Goal: Task Accomplishment & Management: Manage account settings

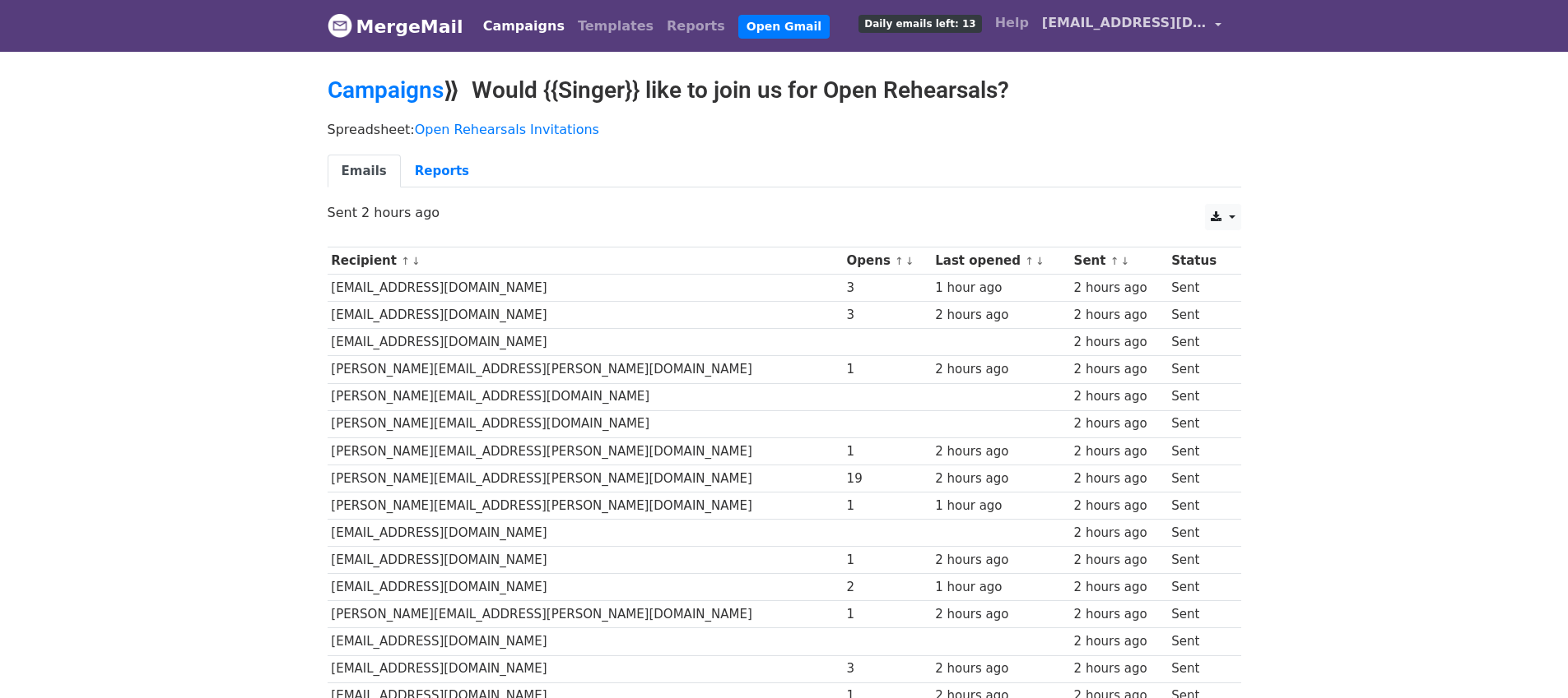
click at [1128, 29] on span "[EMAIL_ADDRESS][DOMAIN_NAME]" at bounding box center [1125, 22] width 164 height 20
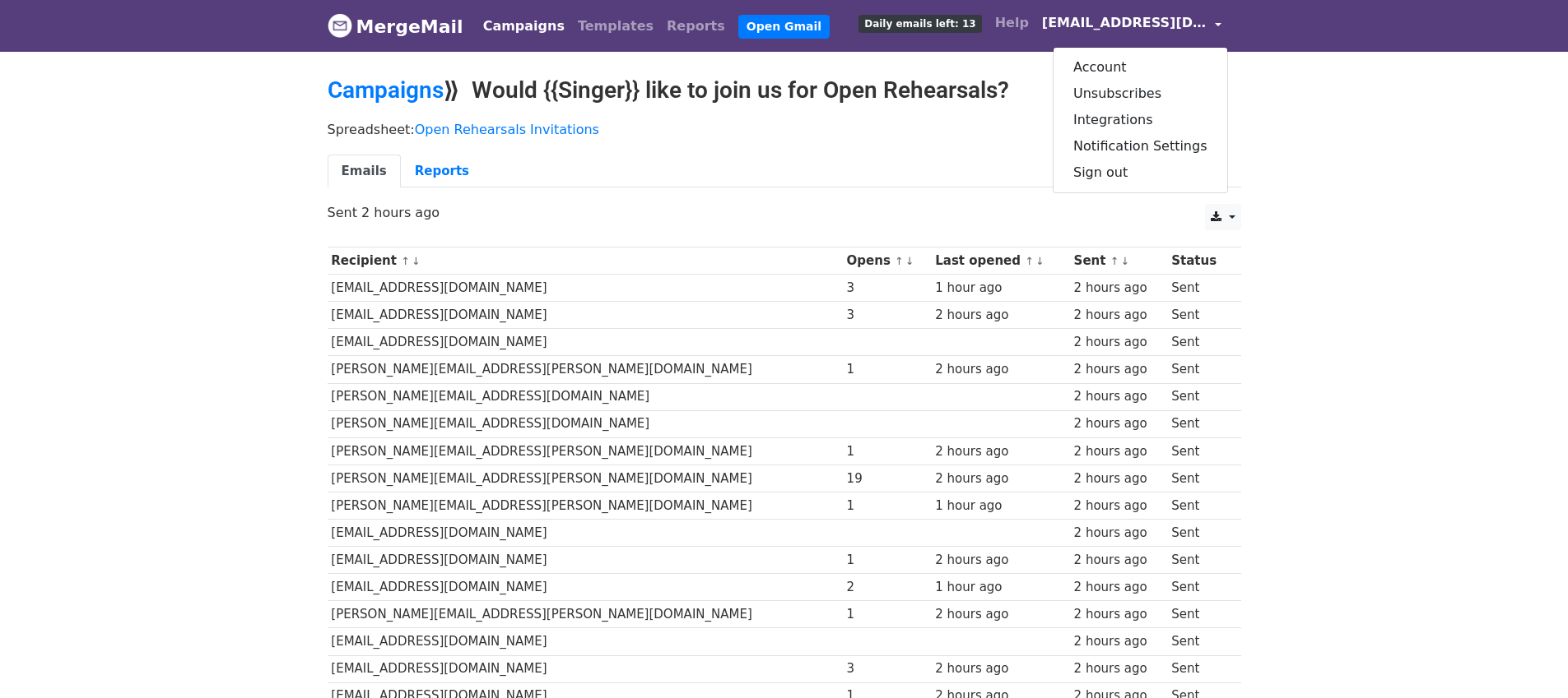
click at [952, 161] on ul "Emails Reports" at bounding box center [784, 171] width 914 height 34
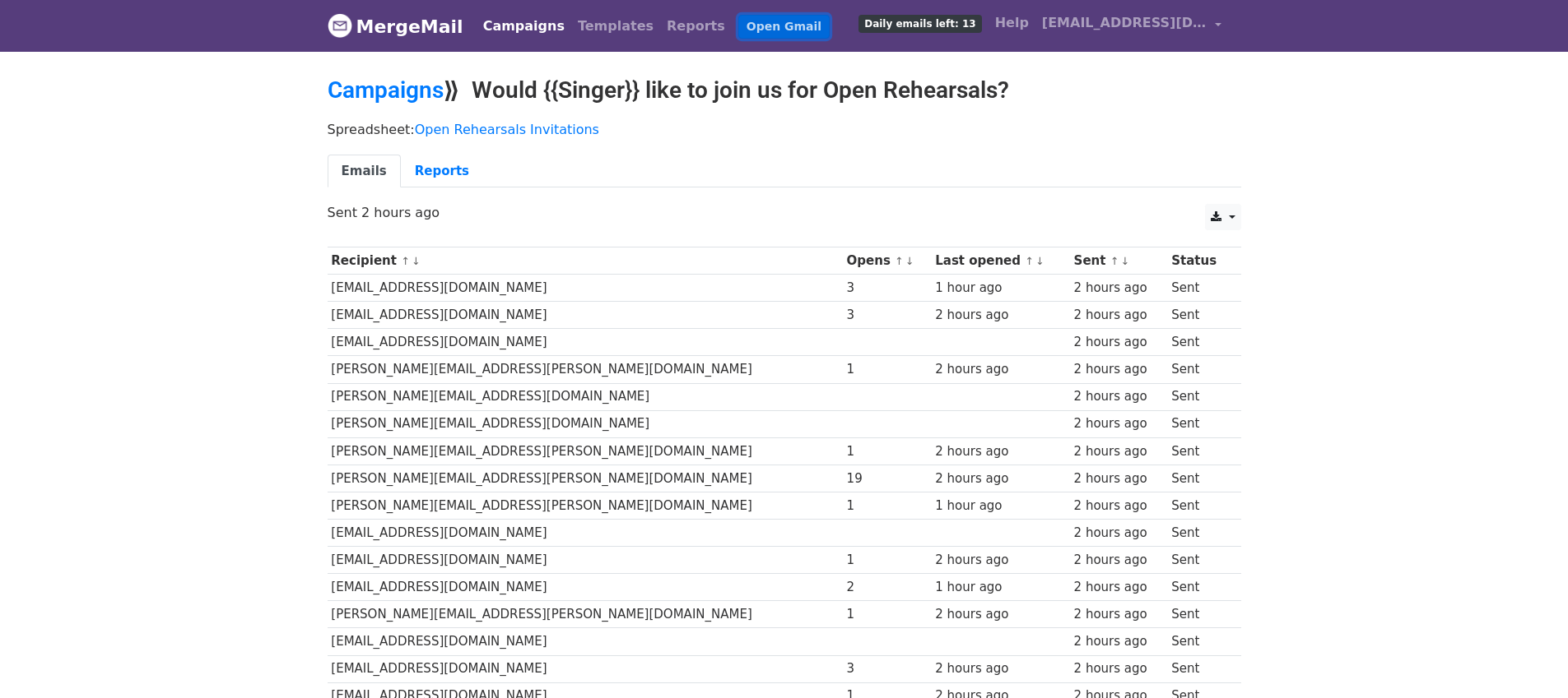
click at [750, 31] on link "Open Gmail" at bounding box center [784, 27] width 92 height 24
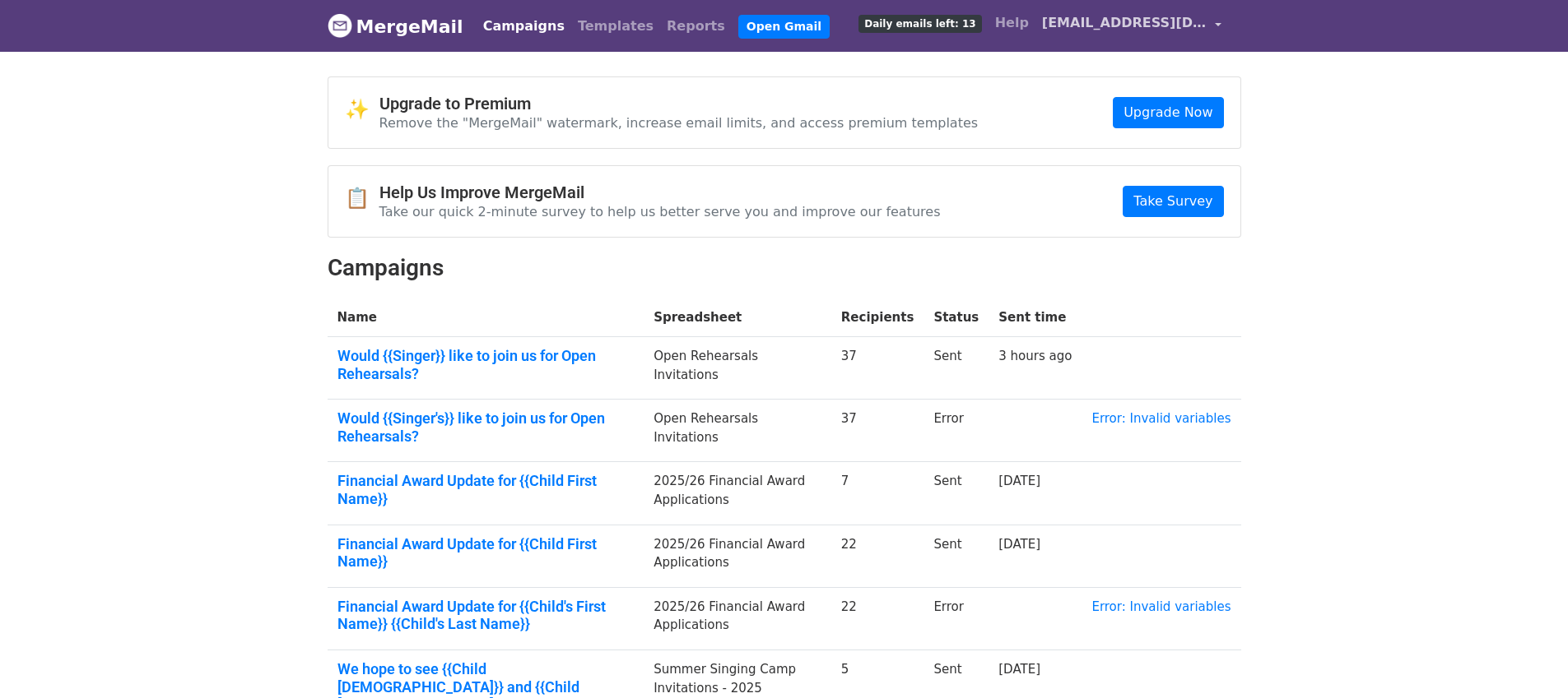
click at [1131, 13] on span "[EMAIL_ADDRESS][DOMAIN_NAME]" at bounding box center [1125, 22] width 164 height 20
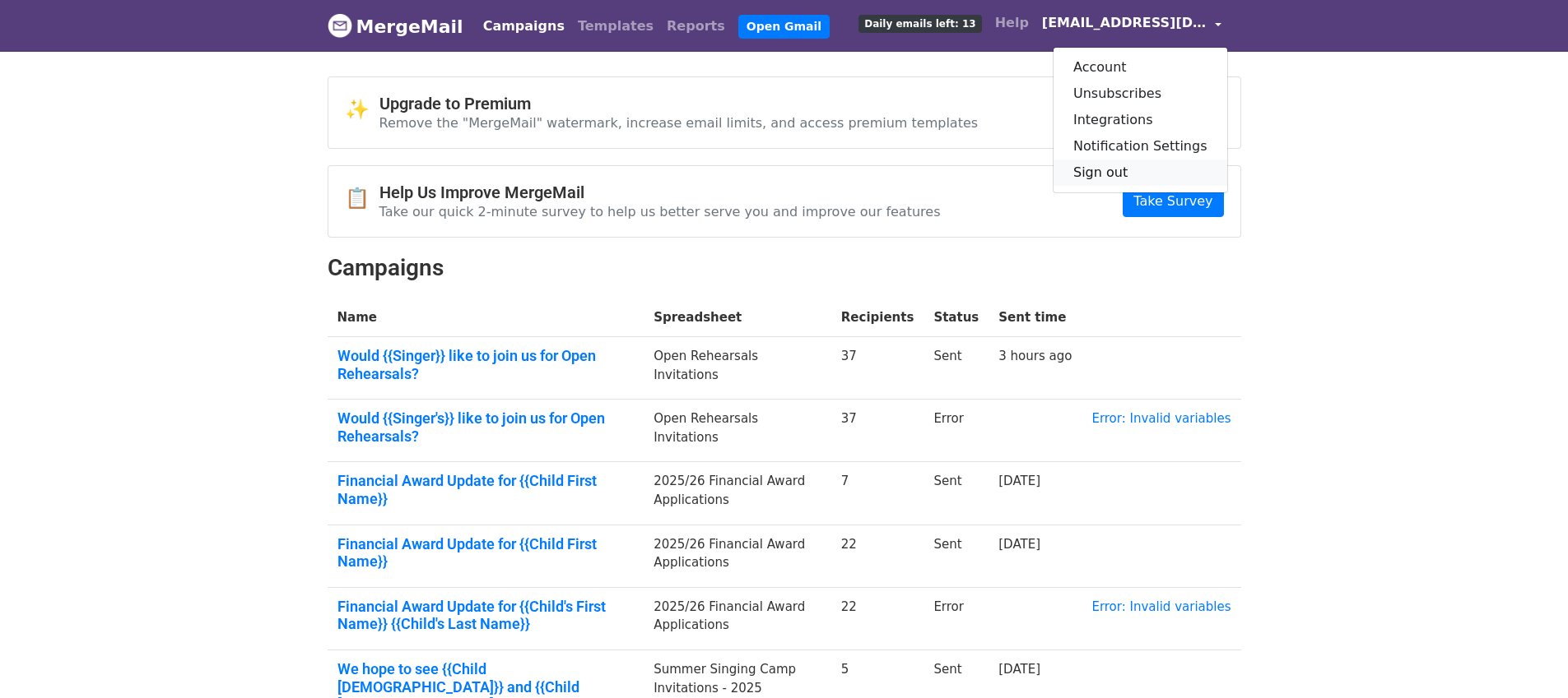
click at [1103, 179] on link "Sign out" at bounding box center [1140, 173] width 174 height 26
